Goal: Check status: Check status

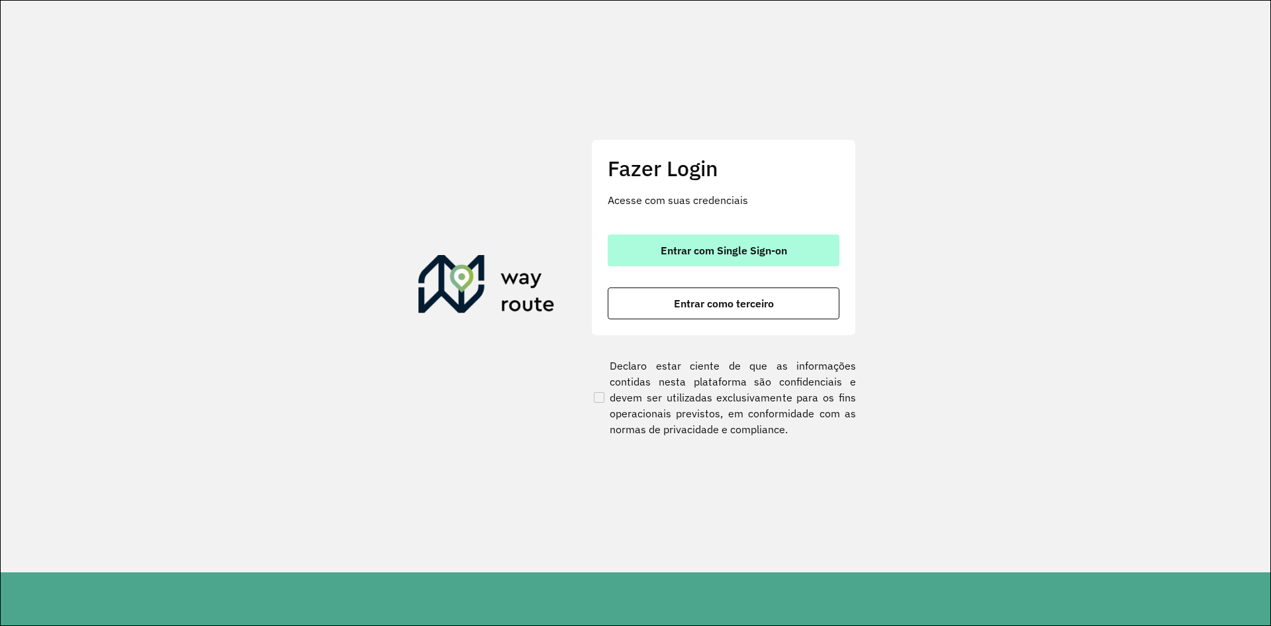
click at [655, 253] on button "Entrar com Single Sign-on" at bounding box center [724, 250] width 232 height 32
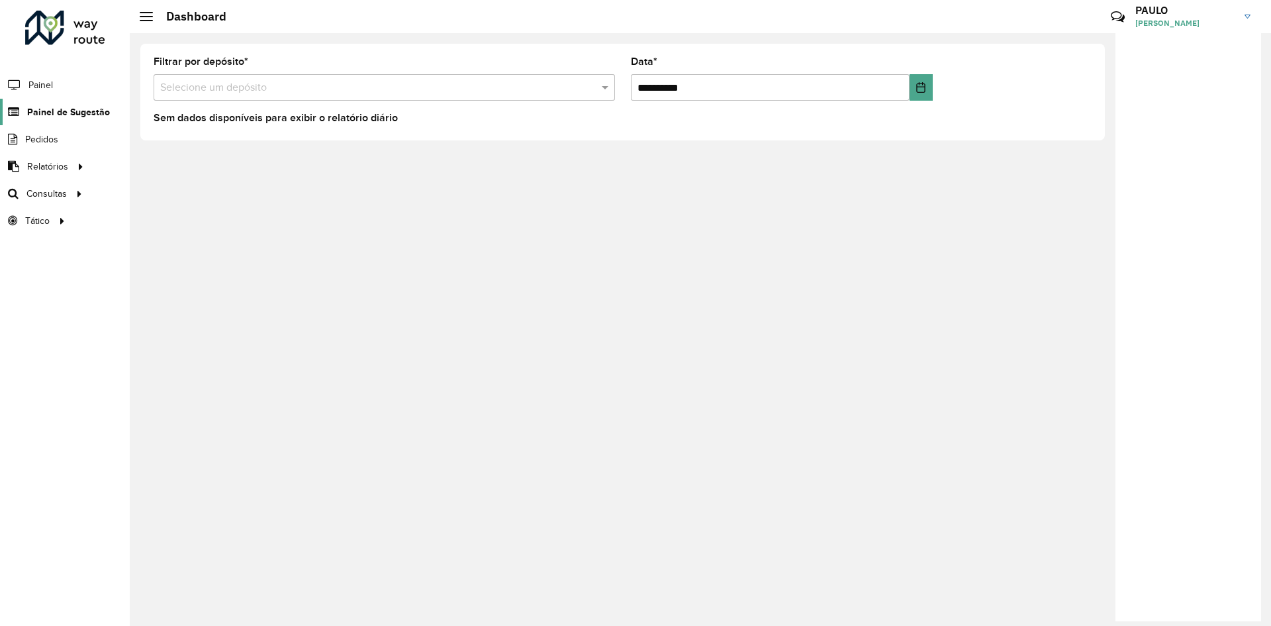
click at [80, 111] on span "Painel de Sugestão" at bounding box center [68, 112] width 83 height 14
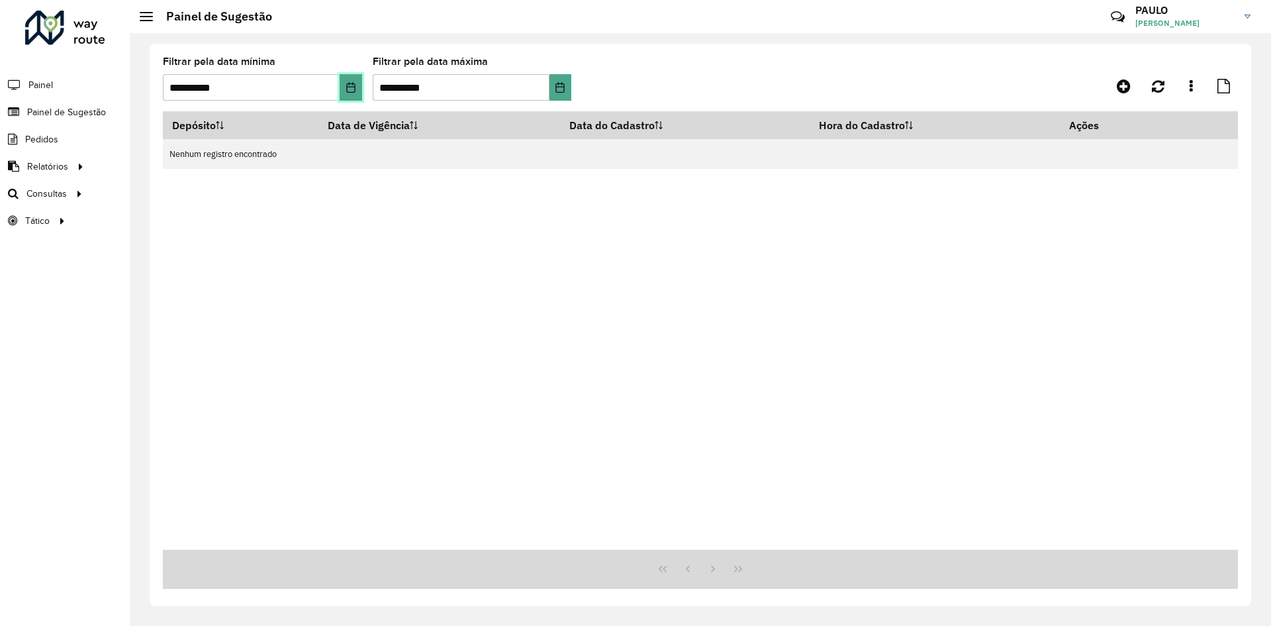
click at [348, 86] on icon "Choose Date" at bounding box center [351, 87] width 11 height 11
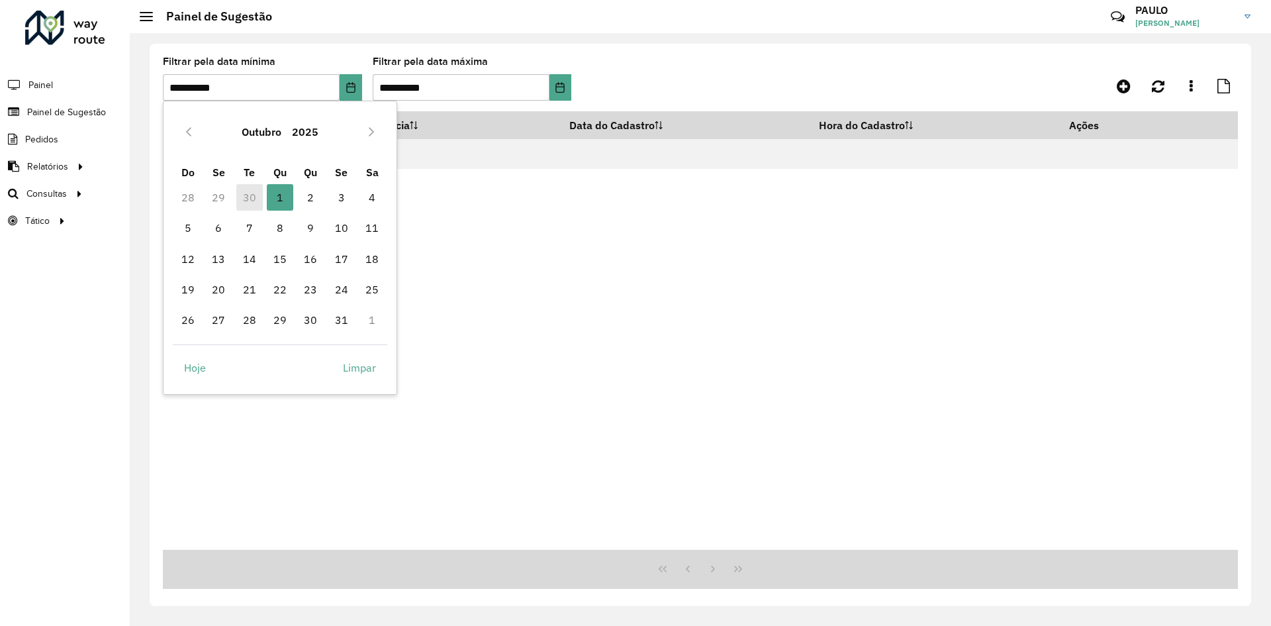
click at [248, 206] on td "30" at bounding box center [249, 197] width 30 height 30
click at [60, 116] on span "Painel de Sugestão" at bounding box center [68, 112] width 83 height 14
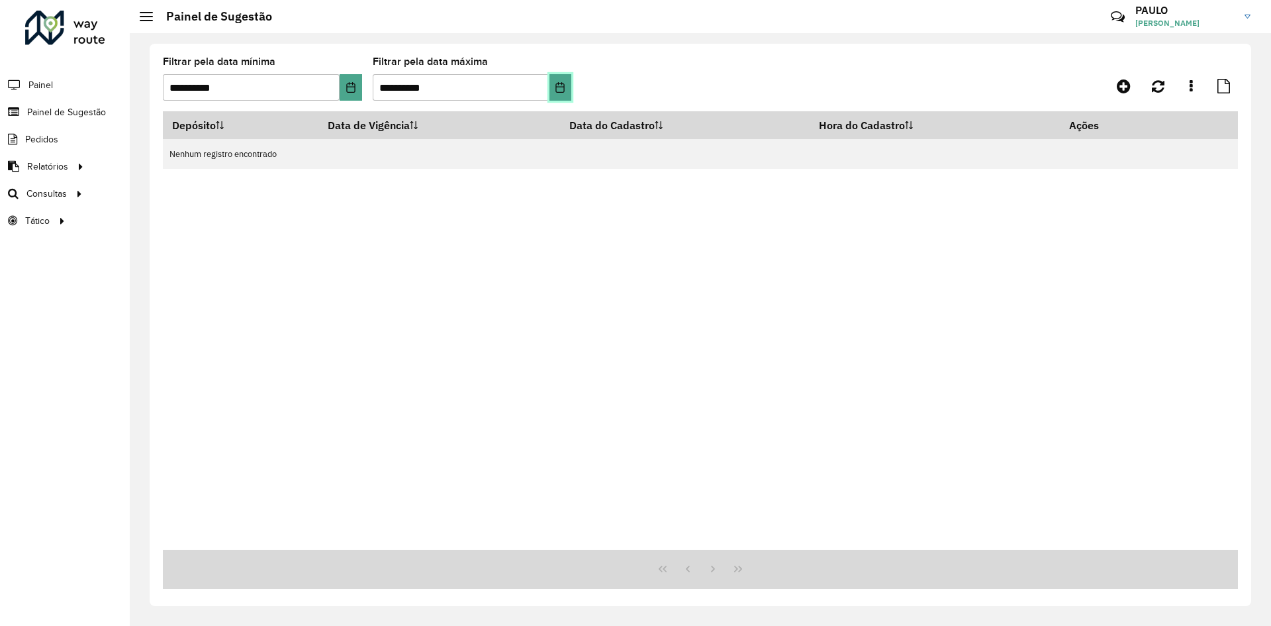
click at [564, 89] on icon "Choose Date" at bounding box center [560, 87] width 9 height 11
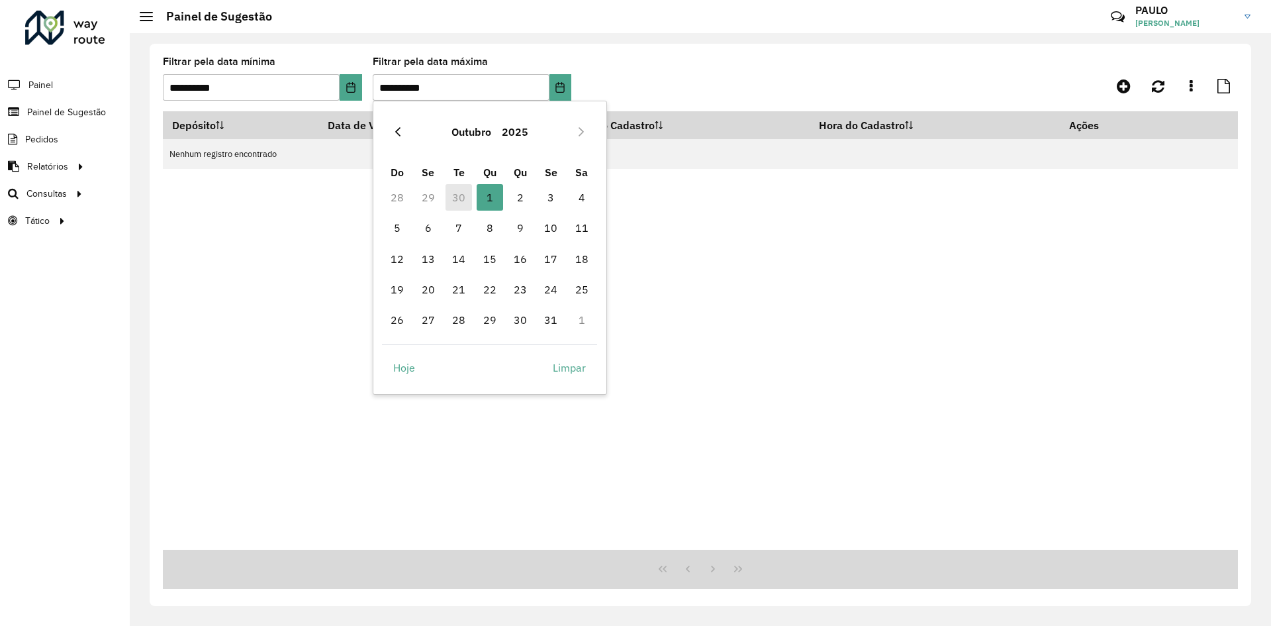
click at [395, 134] on icon "Previous Month" at bounding box center [398, 131] width 11 height 11
click at [455, 328] on span "30" at bounding box center [458, 319] width 26 height 26
type input "**********"
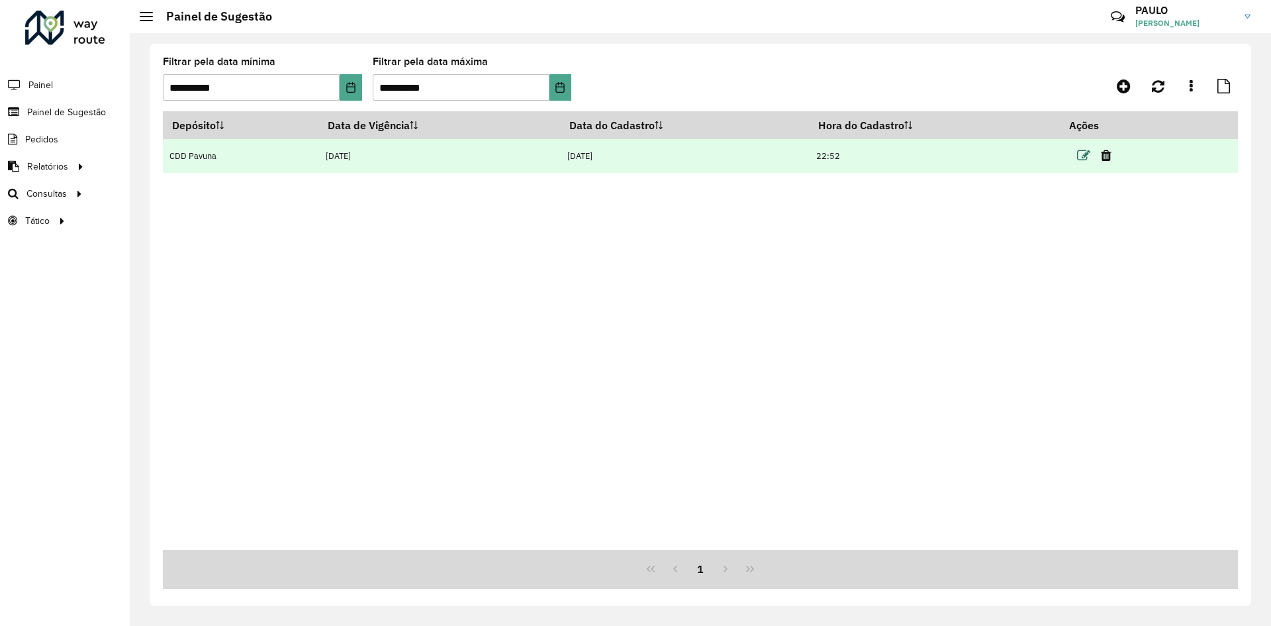
click at [1085, 154] on icon at bounding box center [1083, 155] width 13 height 13
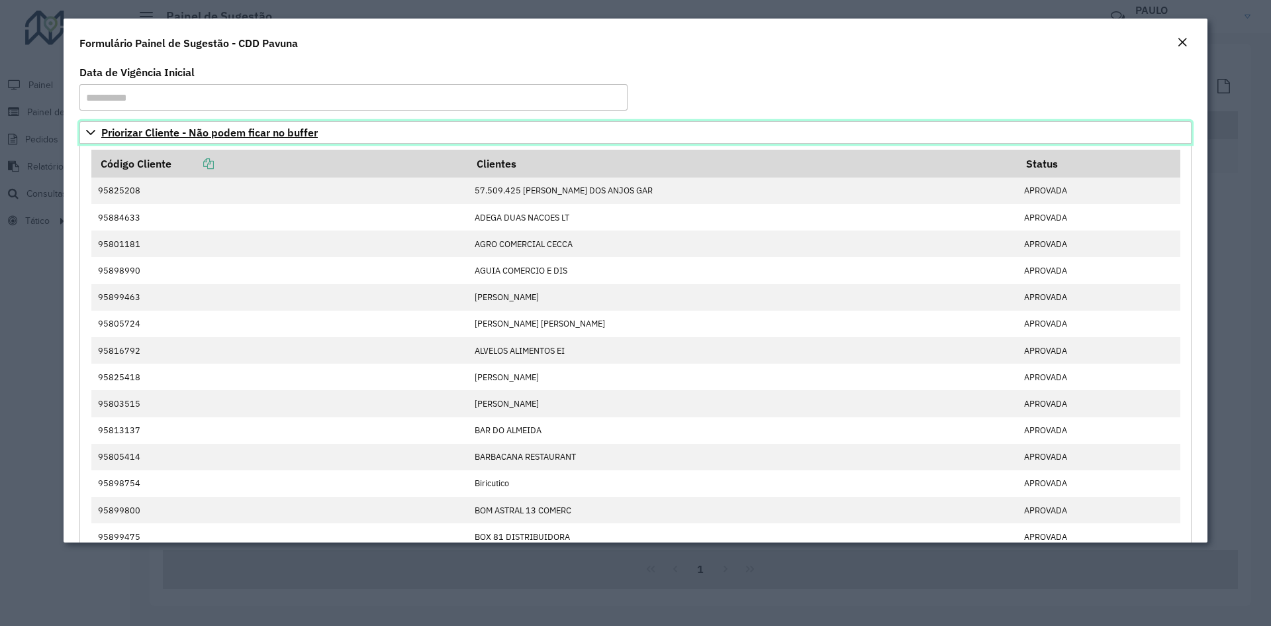
click at [87, 134] on icon at bounding box center [90, 132] width 11 height 11
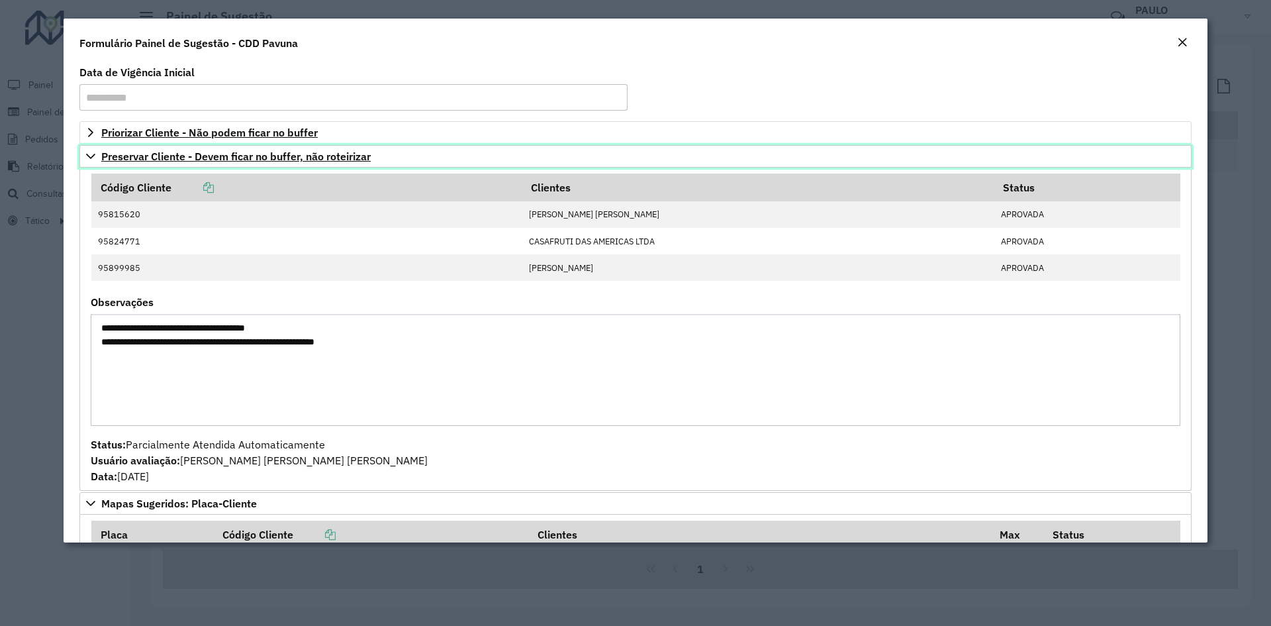
click at [90, 160] on icon at bounding box center [90, 156] width 11 height 11
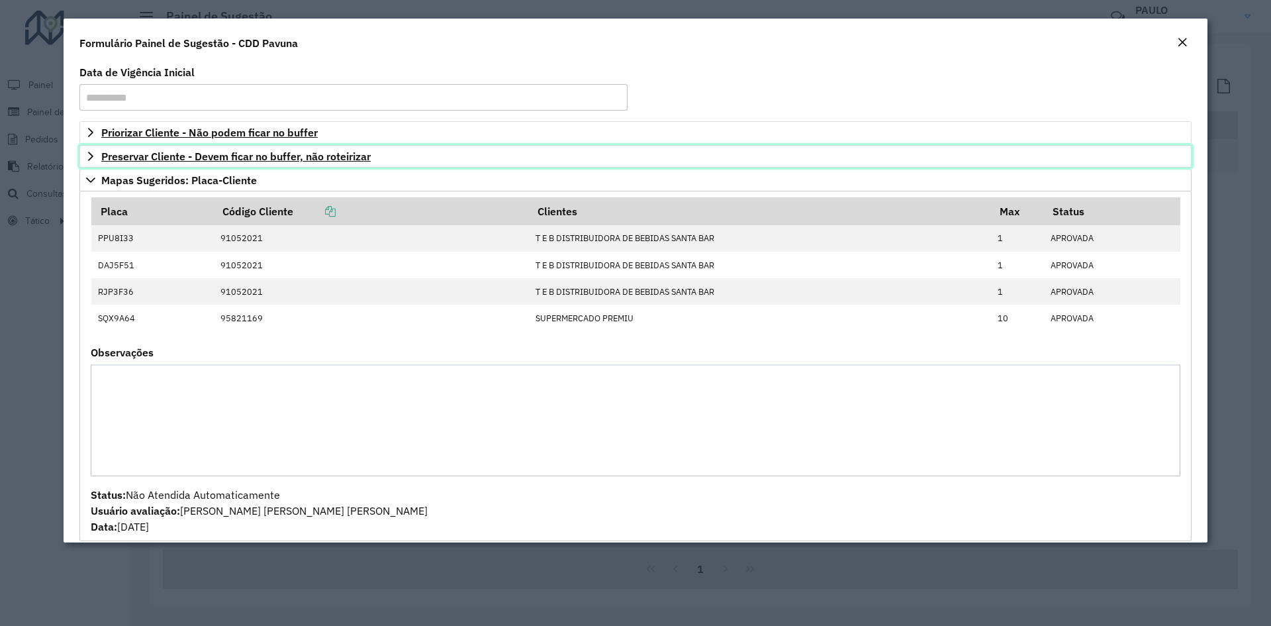
click at [89, 158] on icon at bounding box center [90, 156] width 11 height 11
